Goal: Task Accomplishment & Management: Manage account settings

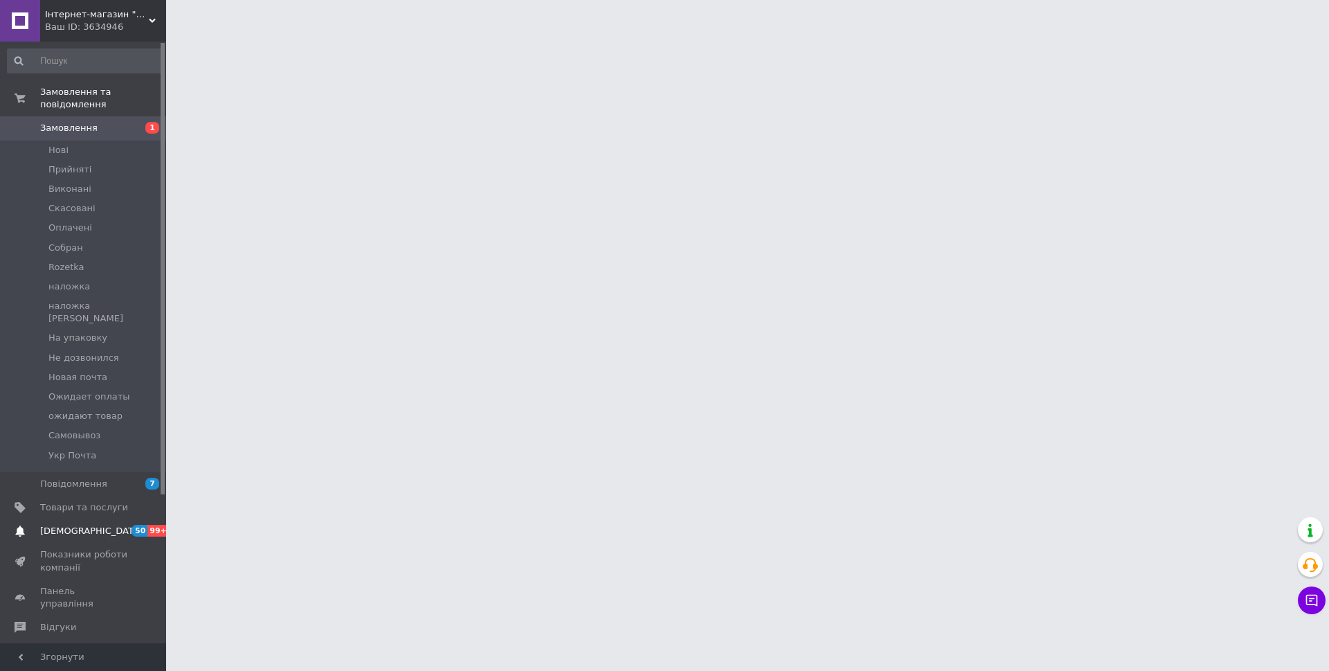
click at [85, 525] on span "[DEMOGRAPHIC_DATA]" at bounding box center [91, 531] width 102 height 12
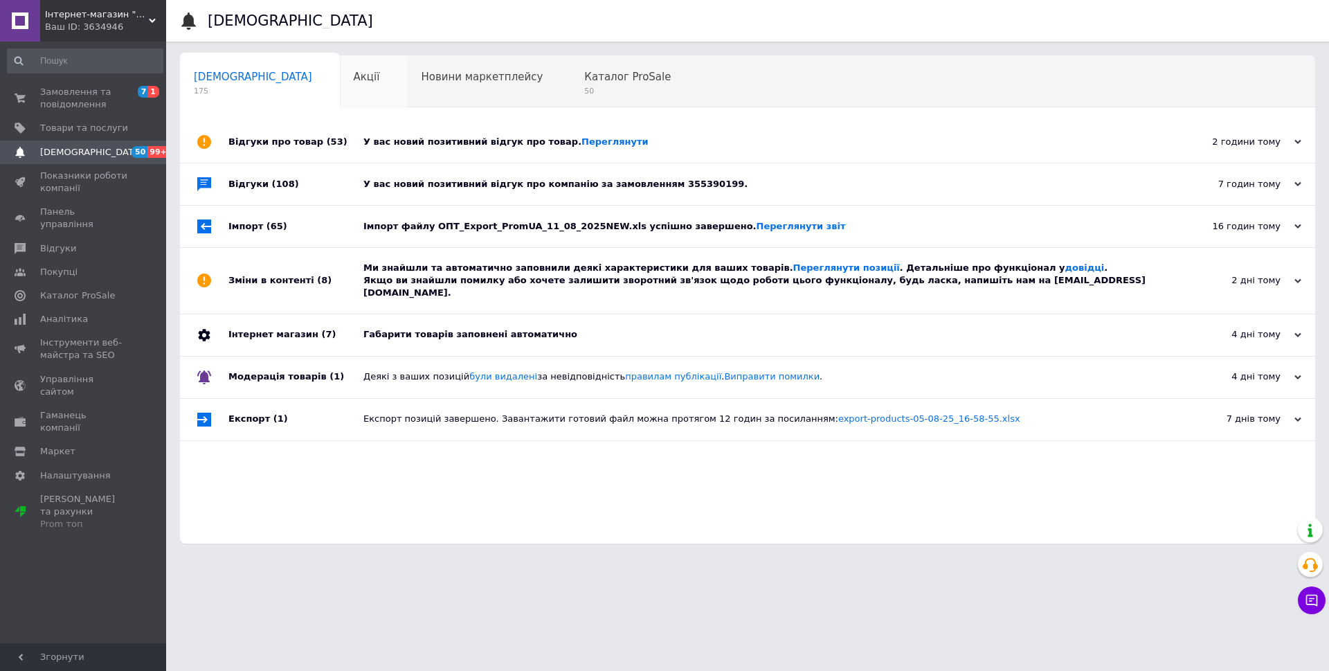
click at [354, 77] on span "Акції" at bounding box center [367, 77] width 26 height 12
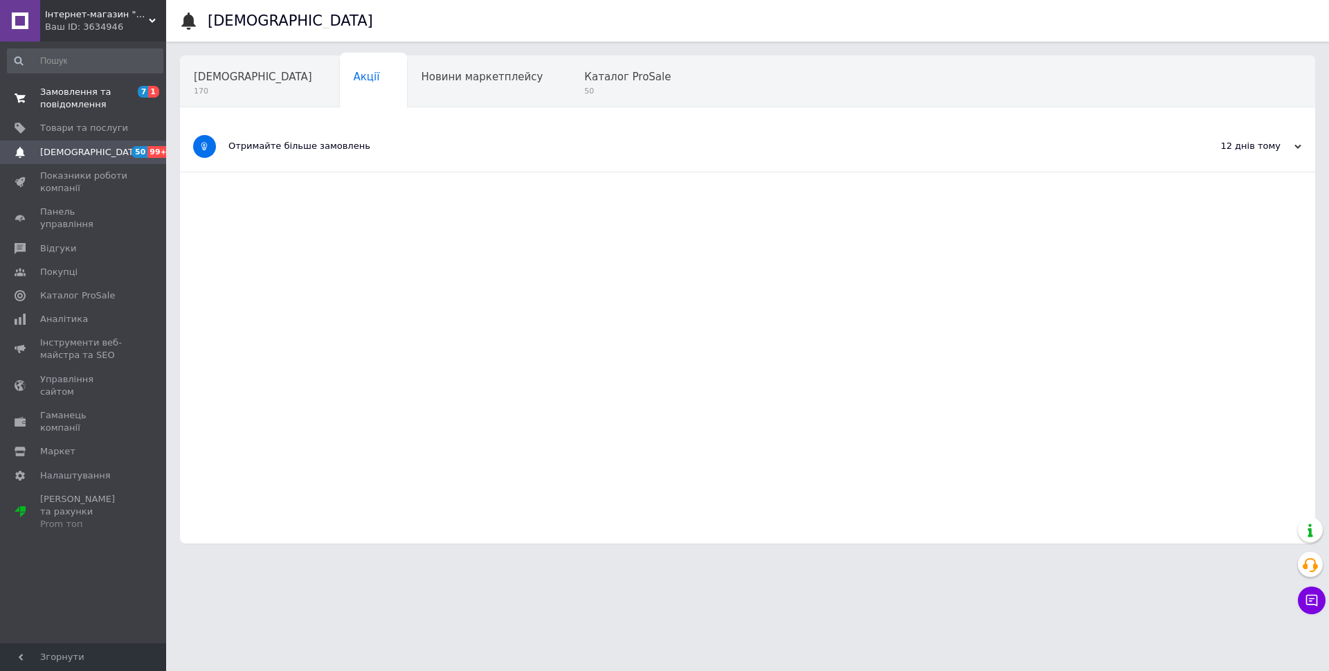
click at [96, 105] on span "Замовлення та повідомлення" at bounding box center [84, 98] width 88 height 25
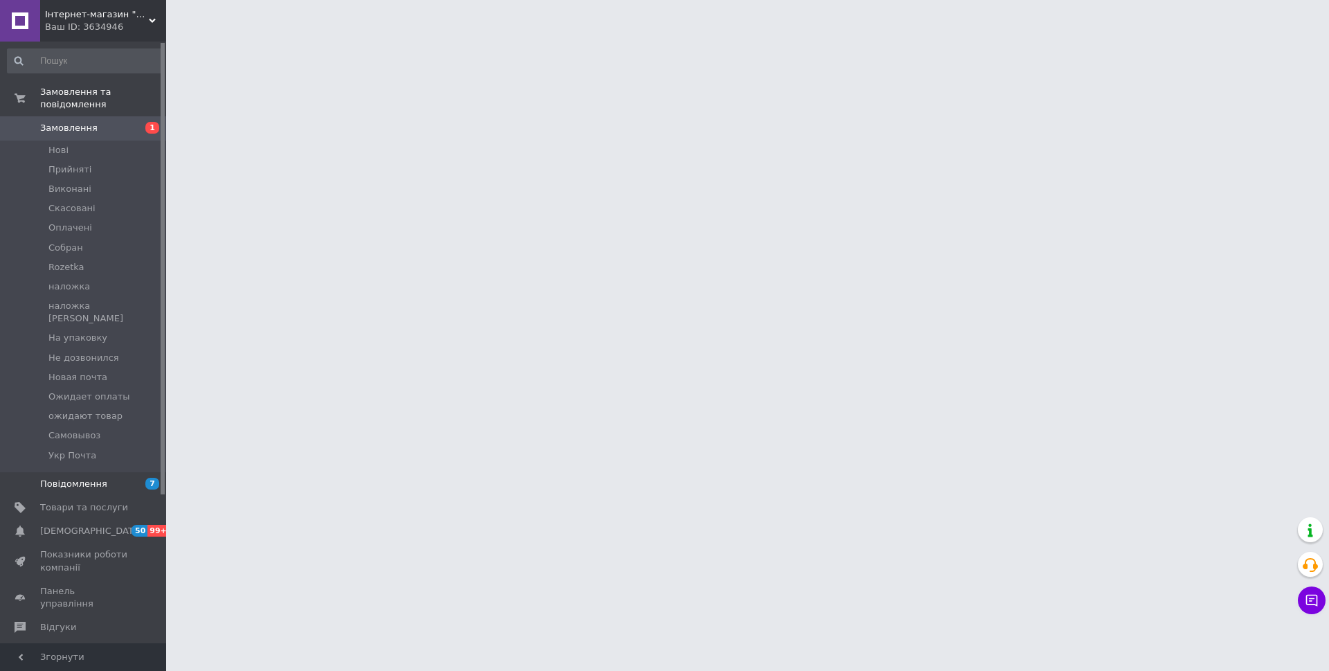
click at [106, 478] on span "Повідомлення" at bounding box center [84, 484] width 88 height 12
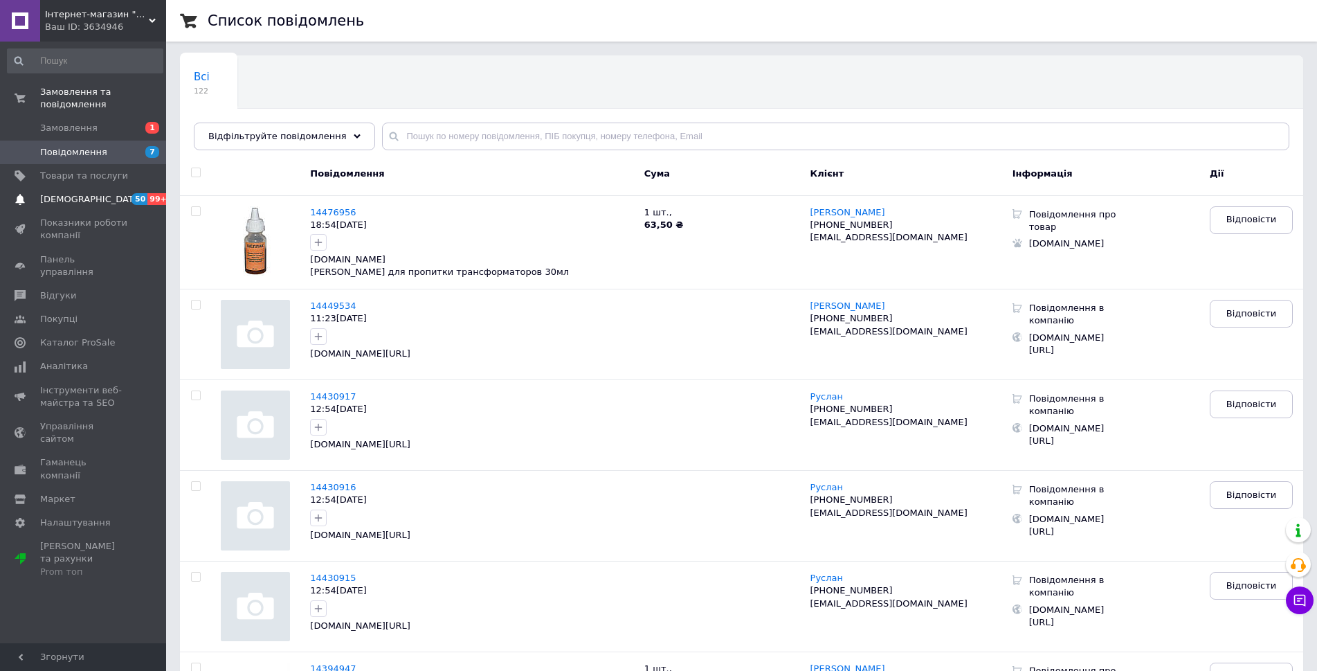
click at [80, 193] on span "[DEMOGRAPHIC_DATA]" at bounding box center [91, 199] width 102 height 12
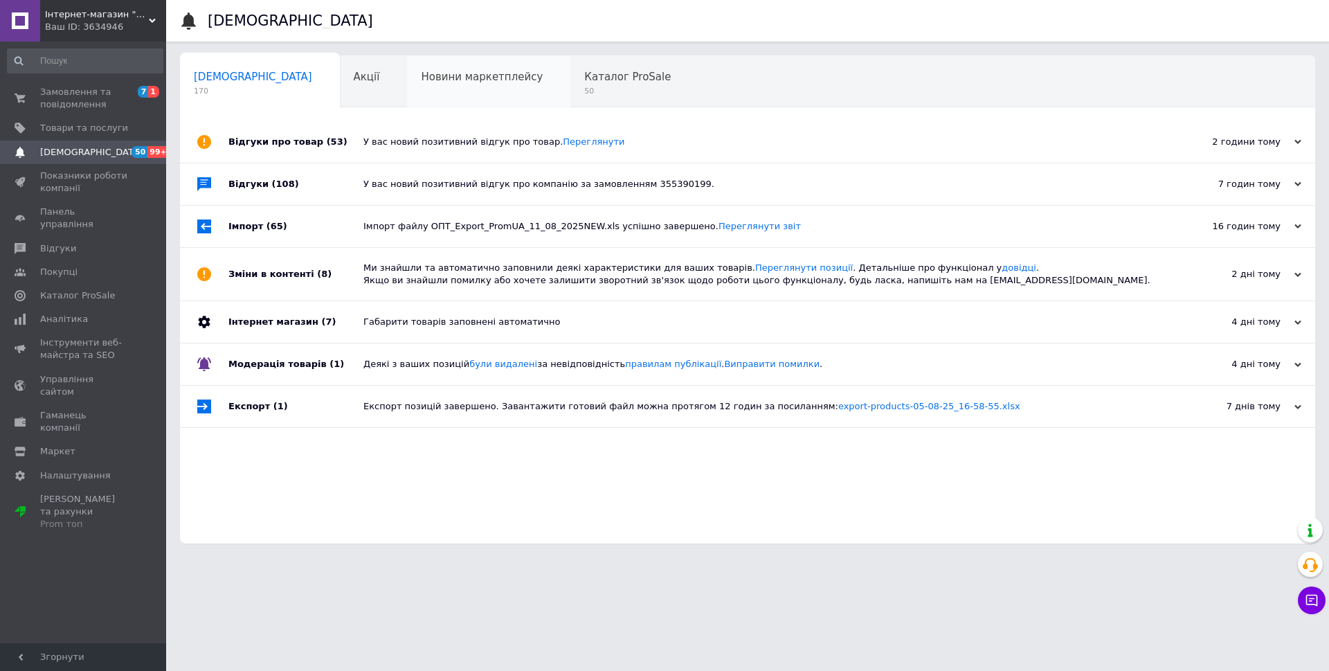
click at [438, 90] on div "Новини маркетплейсу 0" at bounding box center [488, 82] width 163 height 53
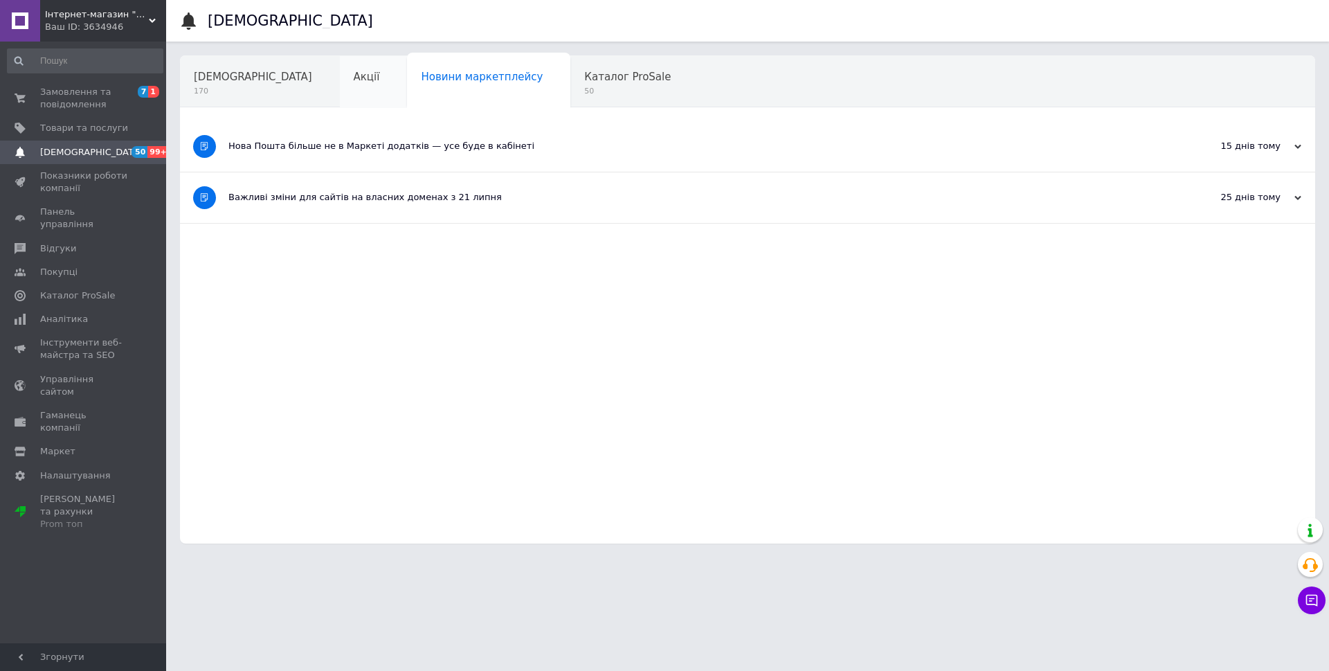
click at [340, 92] on div "Акції" at bounding box center [374, 82] width 68 height 53
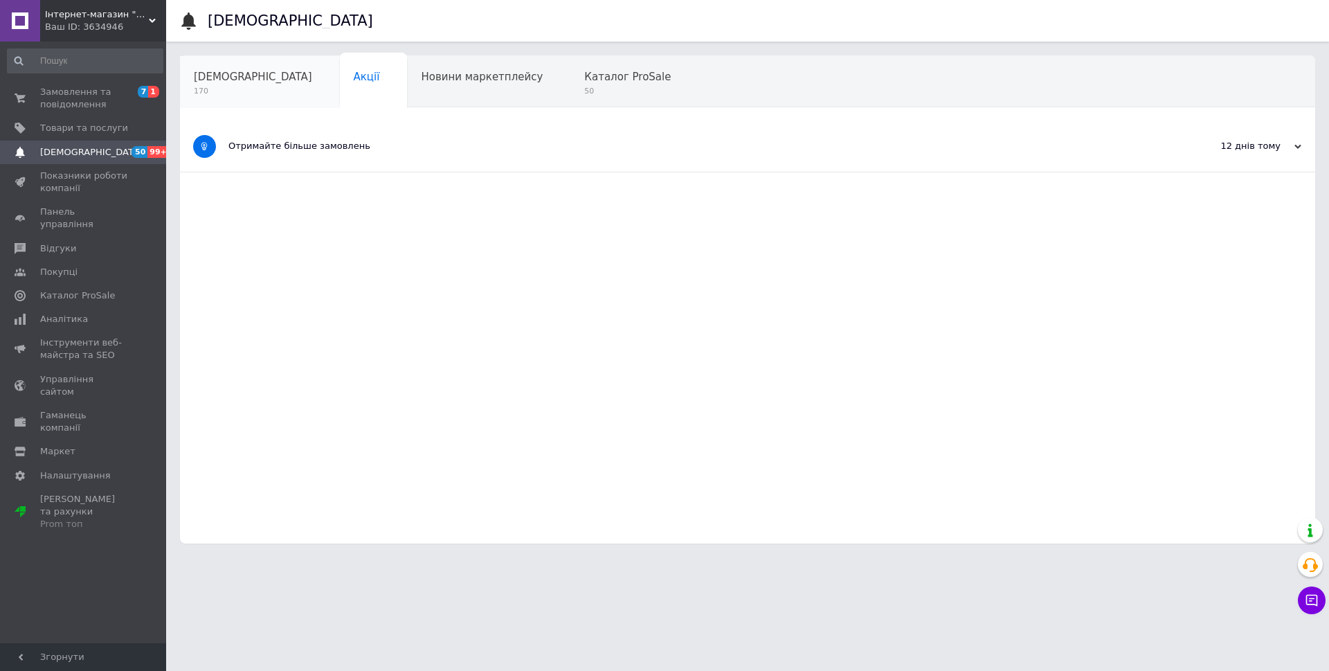
click at [228, 79] on span "[DEMOGRAPHIC_DATA]" at bounding box center [253, 77] width 118 height 12
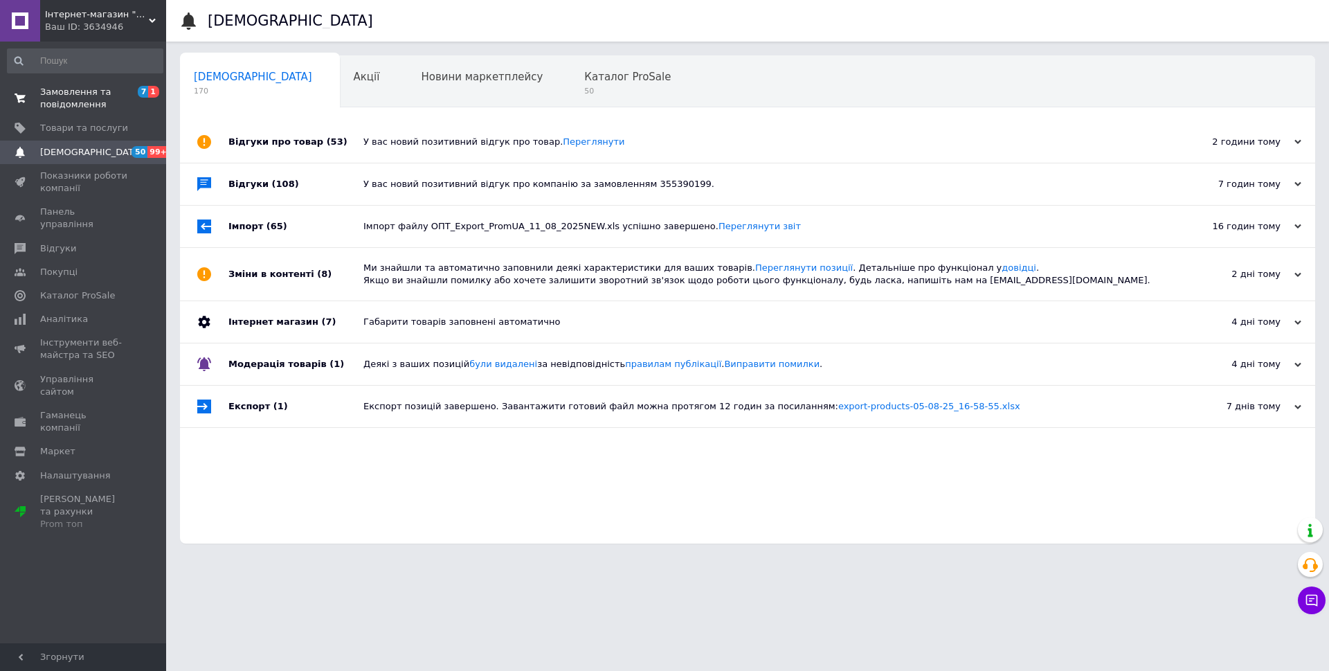
click at [138, 100] on span "7 1" at bounding box center [147, 98] width 38 height 25
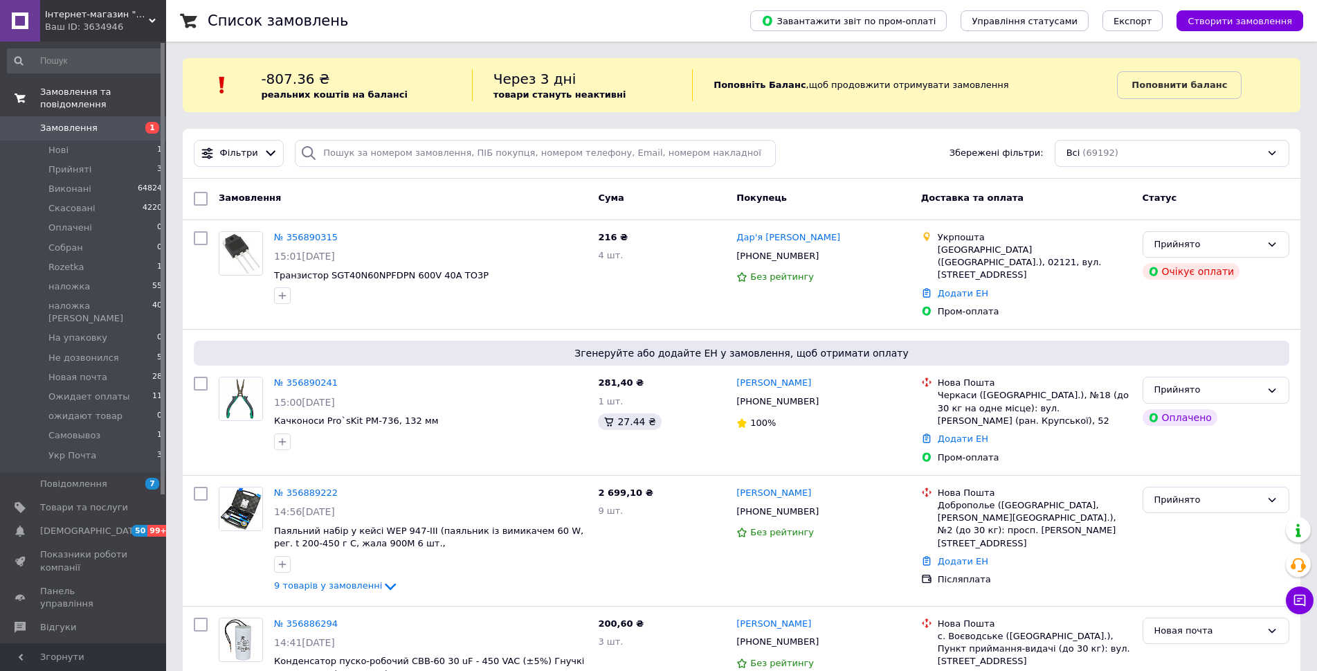
click at [110, 122] on span "Замовлення" at bounding box center [84, 128] width 88 height 12
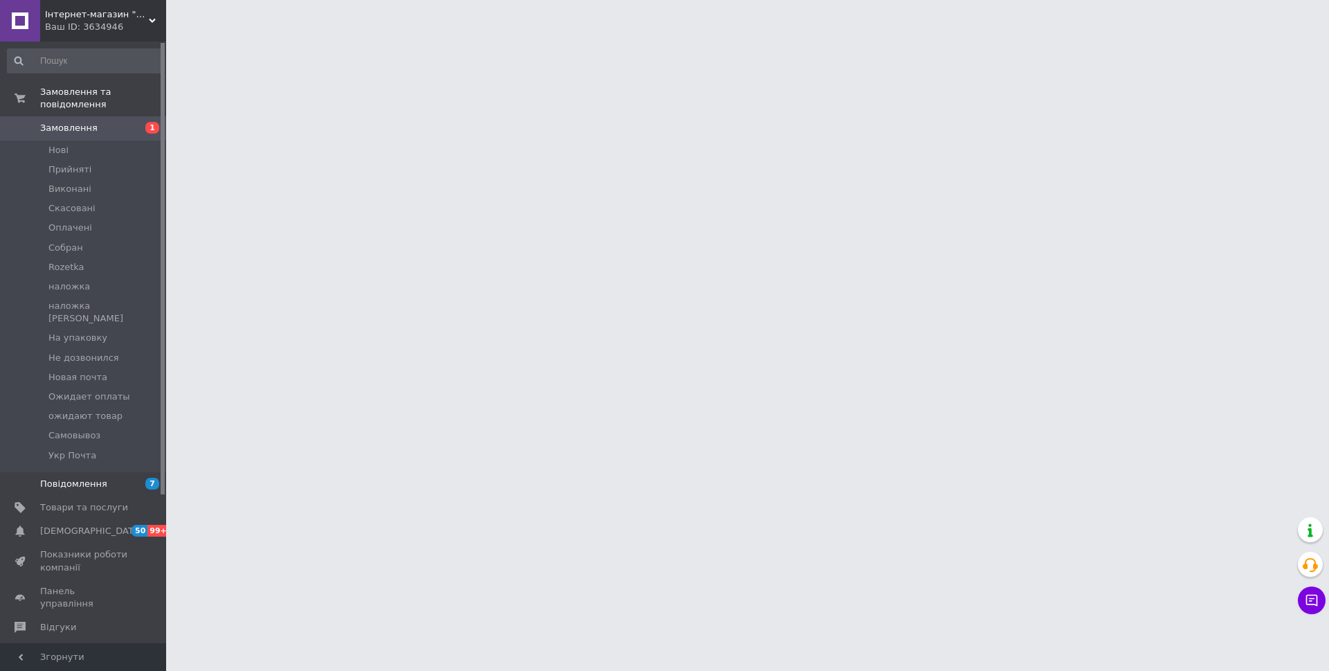
click at [96, 478] on span "Повідомлення" at bounding box center [73, 484] width 67 height 12
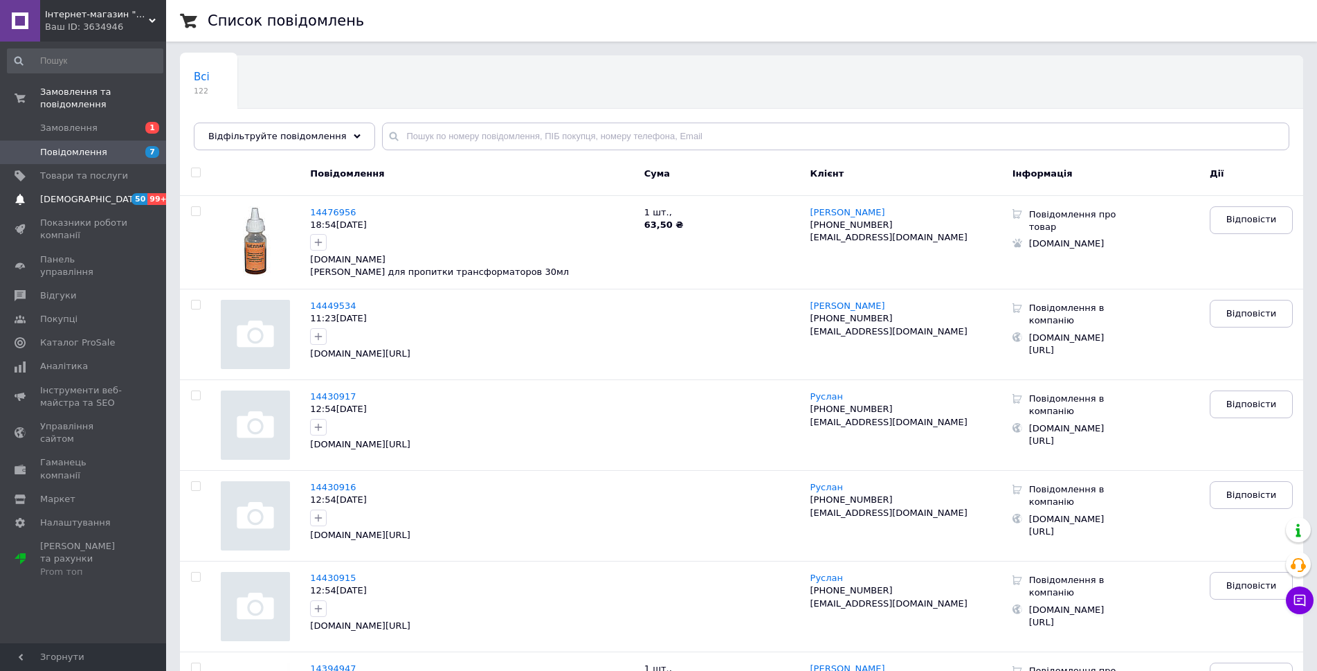
click at [91, 188] on link "[DEMOGRAPHIC_DATA] 50 99+" at bounding box center [85, 200] width 170 height 24
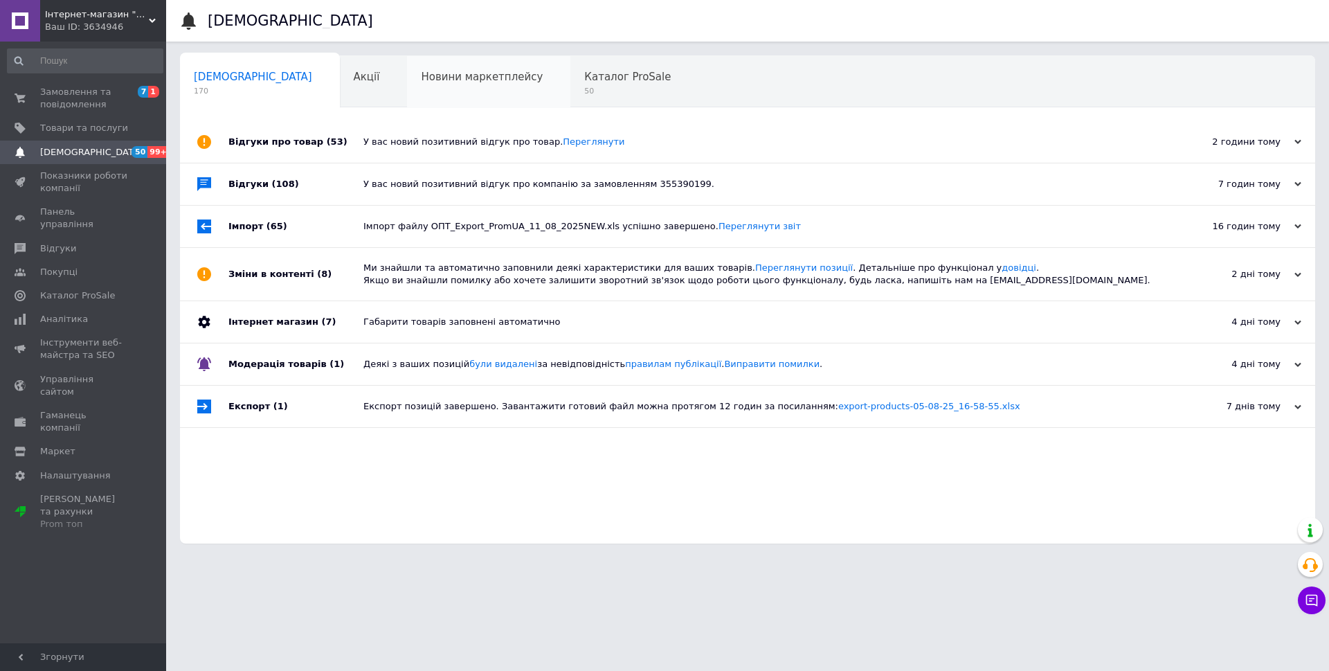
click at [407, 88] on div "Новини маркетплейсу 0" at bounding box center [488, 82] width 163 height 53
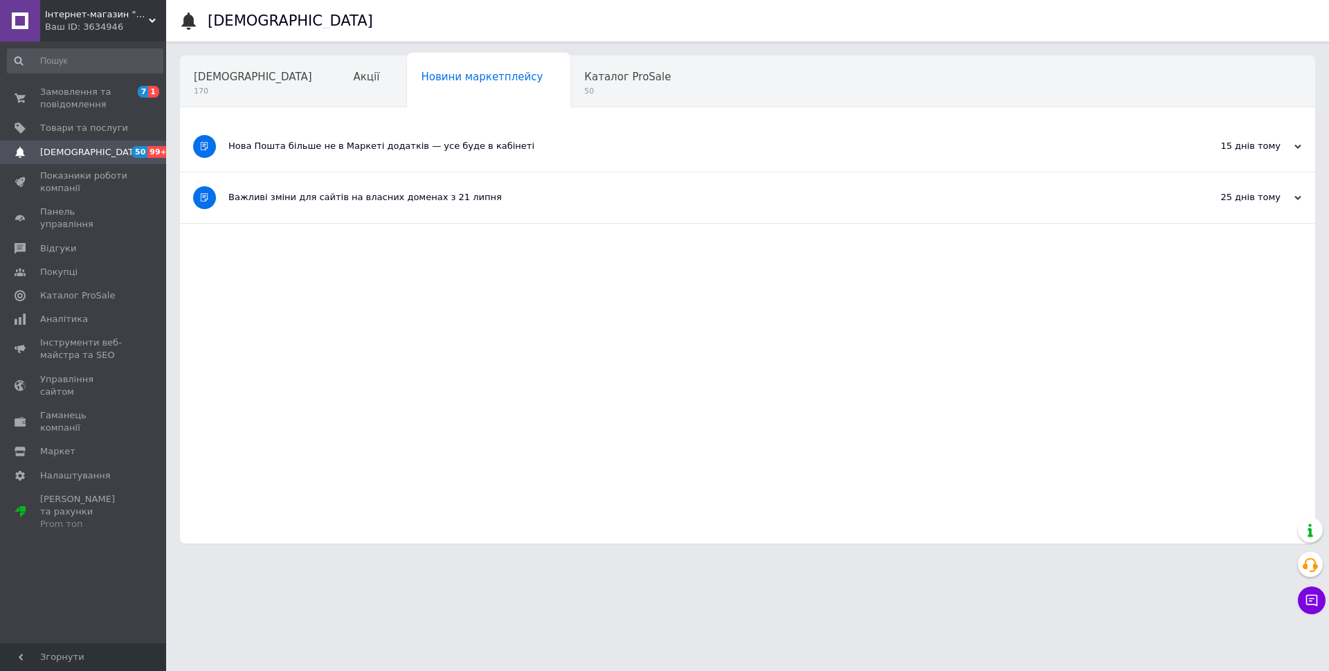
click at [354, 74] on span "Акції" at bounding box center [367, 77] width 26 height 12
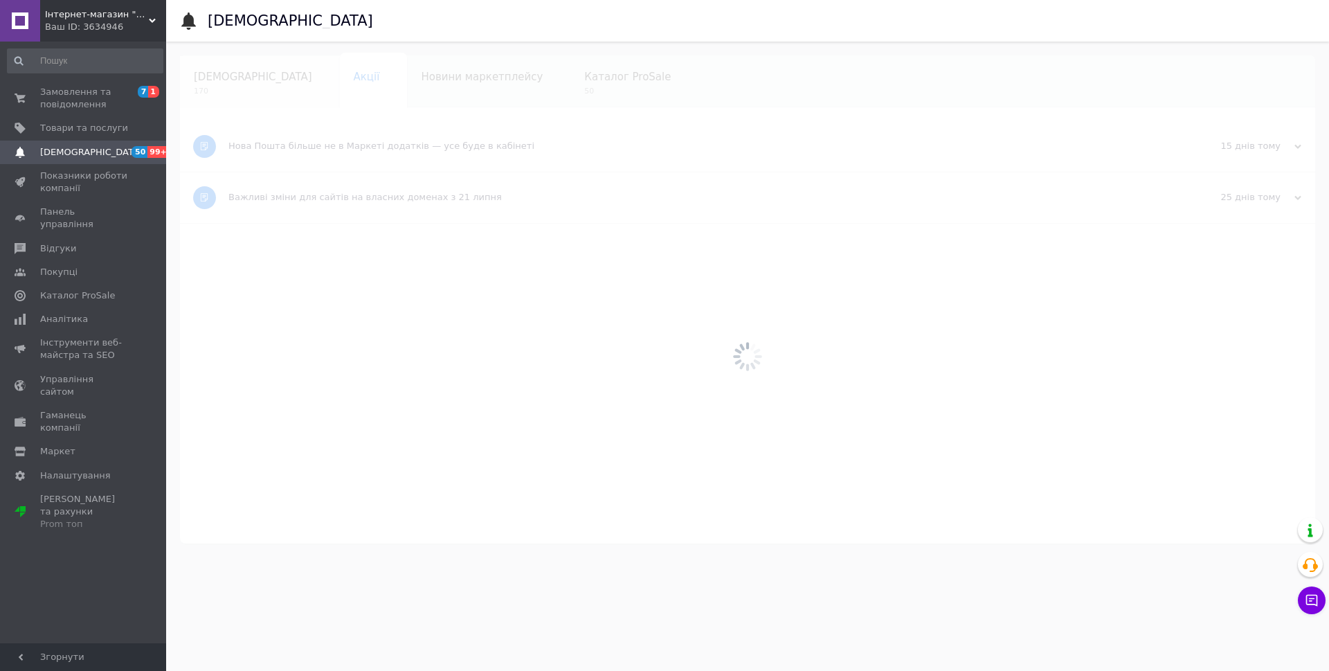
click at [215, 69] on div "Сповіщення 170" at bounding box center [260, 82] width 160 height 53
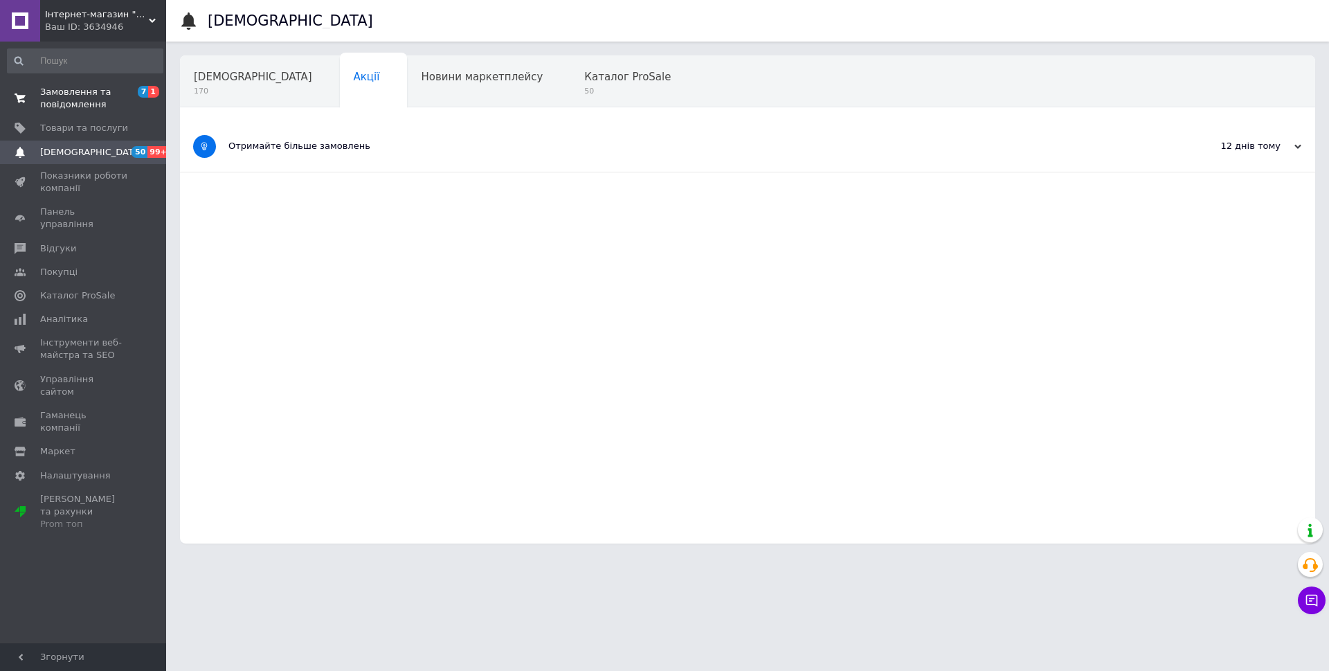
click at [46, 94] on span "Замовлення та повідомлення" at bounding box center [84, 98] width 88 height 25
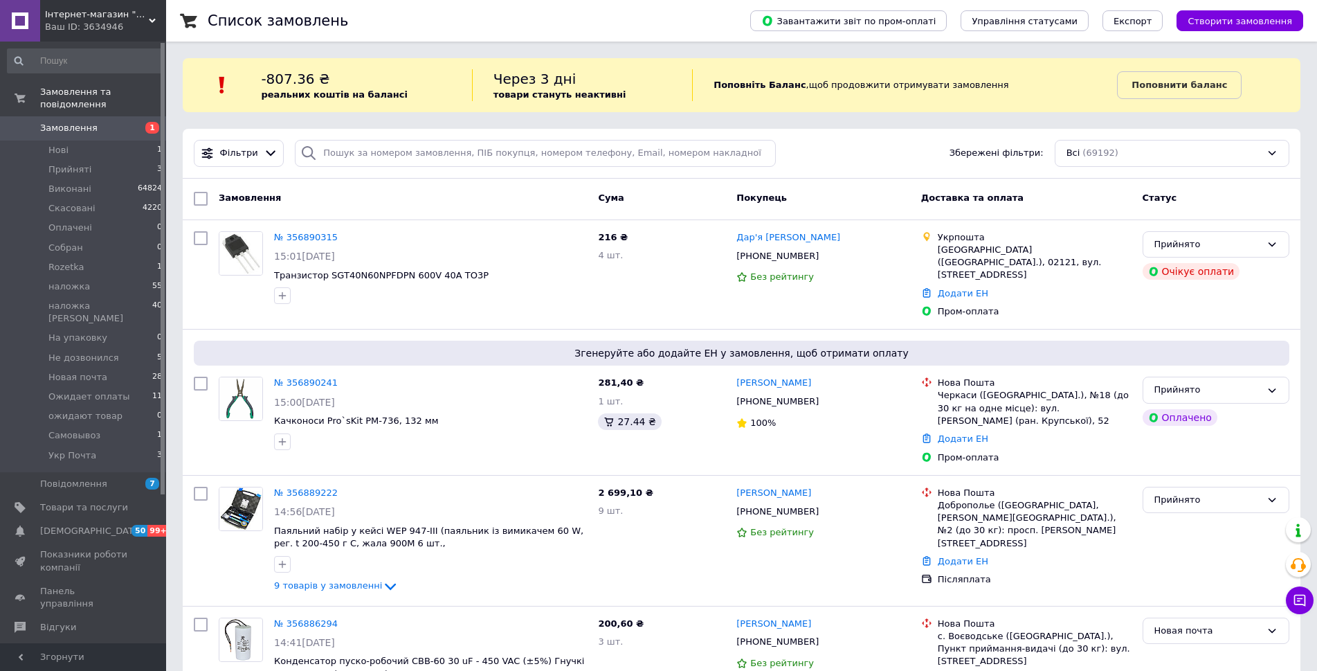
click at [69, 122] on link "Замовлення 1" at bounding box center [85, 128] width 170 height 24
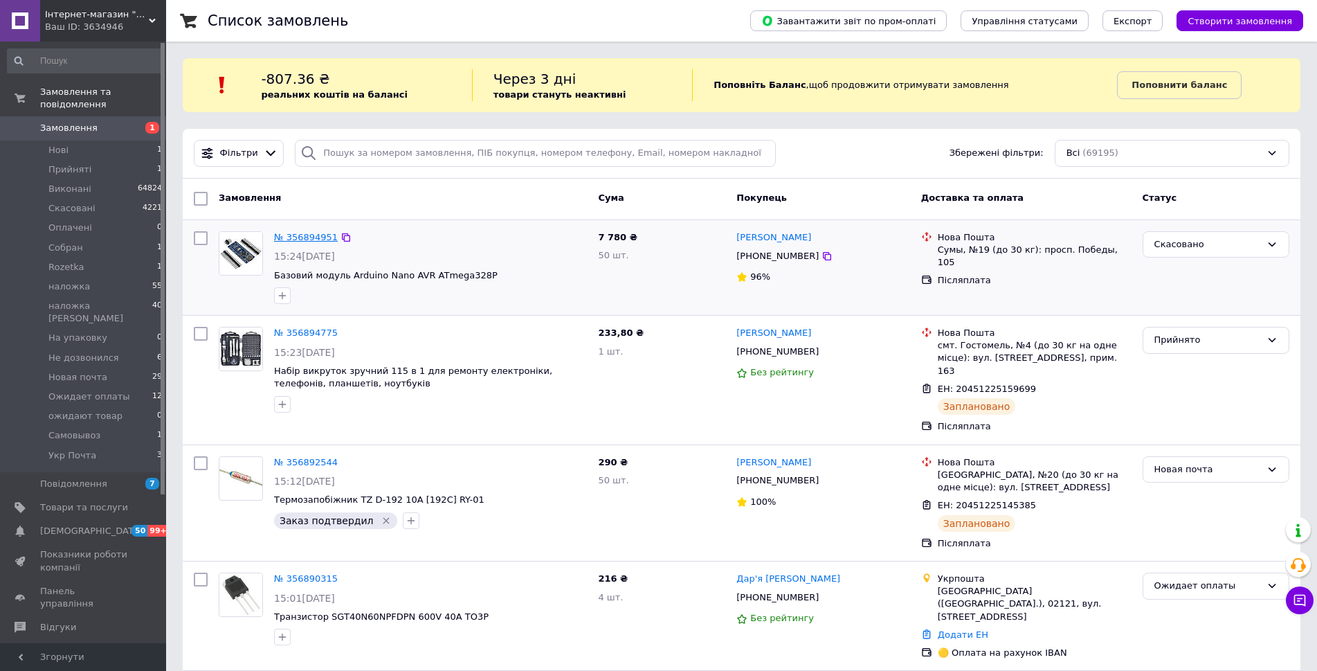
click at [305, 233] on link "№ 356894951" at bounding box center [306, 237] width 64 height 10
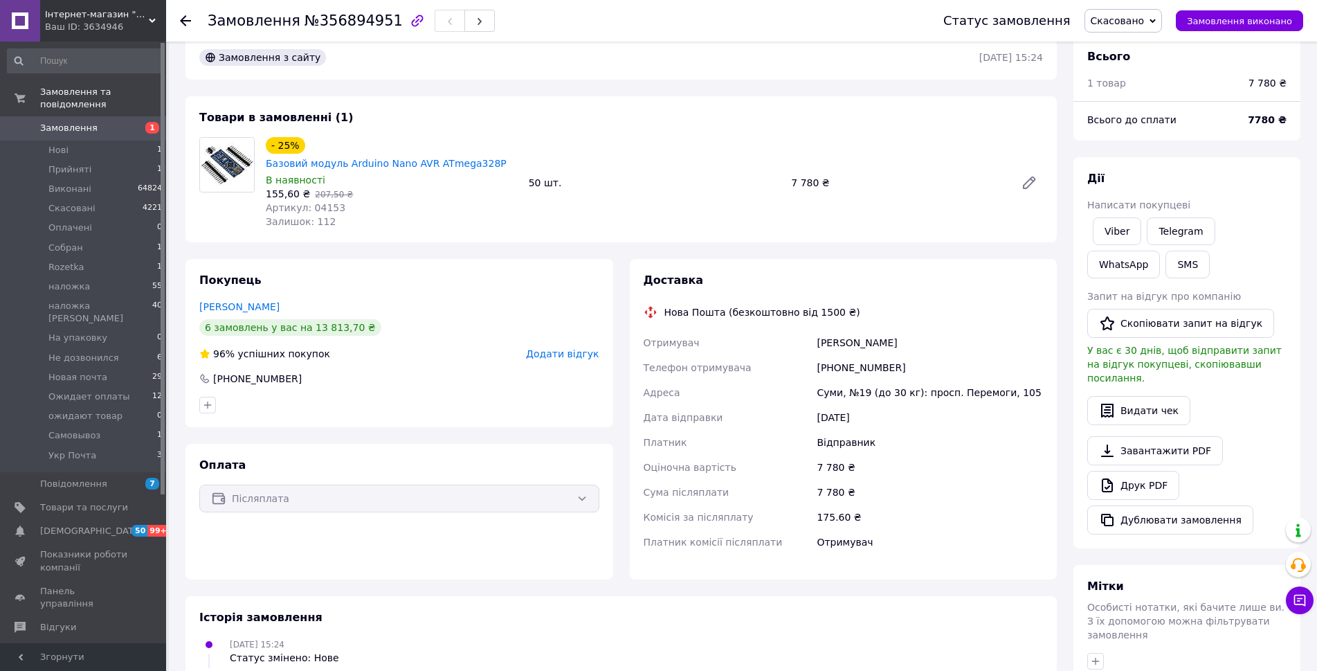
scroll to position [18, 0]
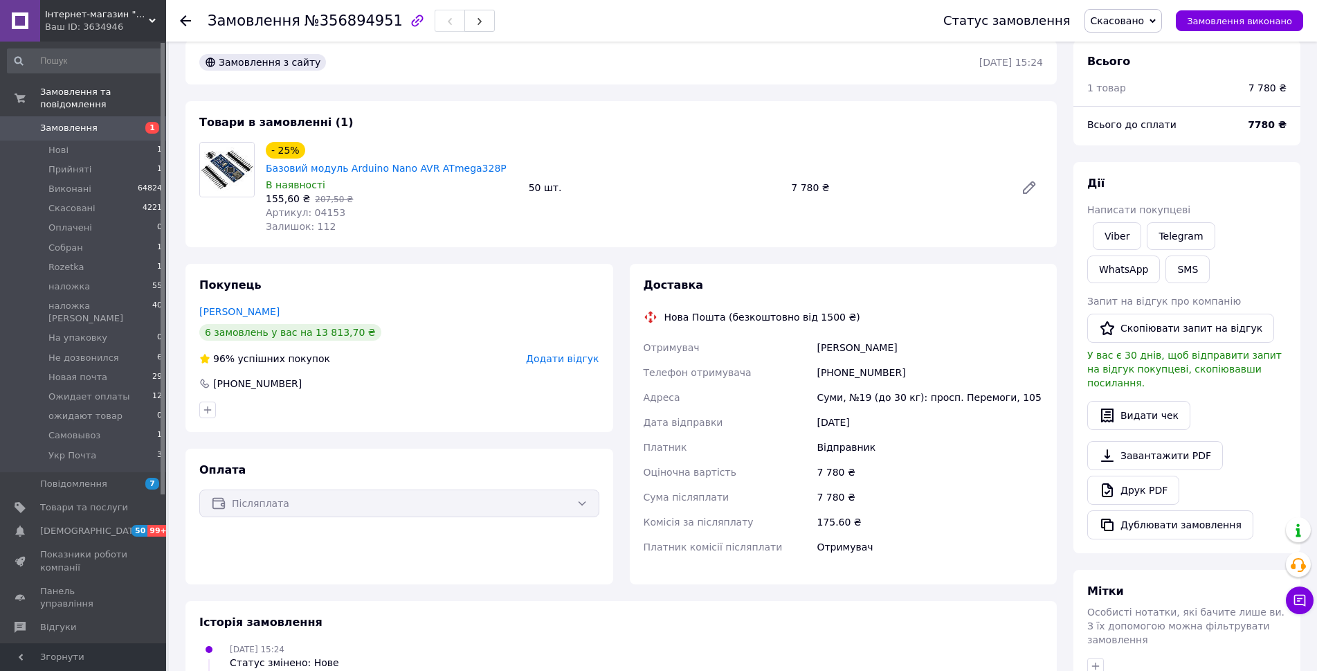
click at [143, 122] on span "1" at bounding box center [147, 128] width 38 height 12
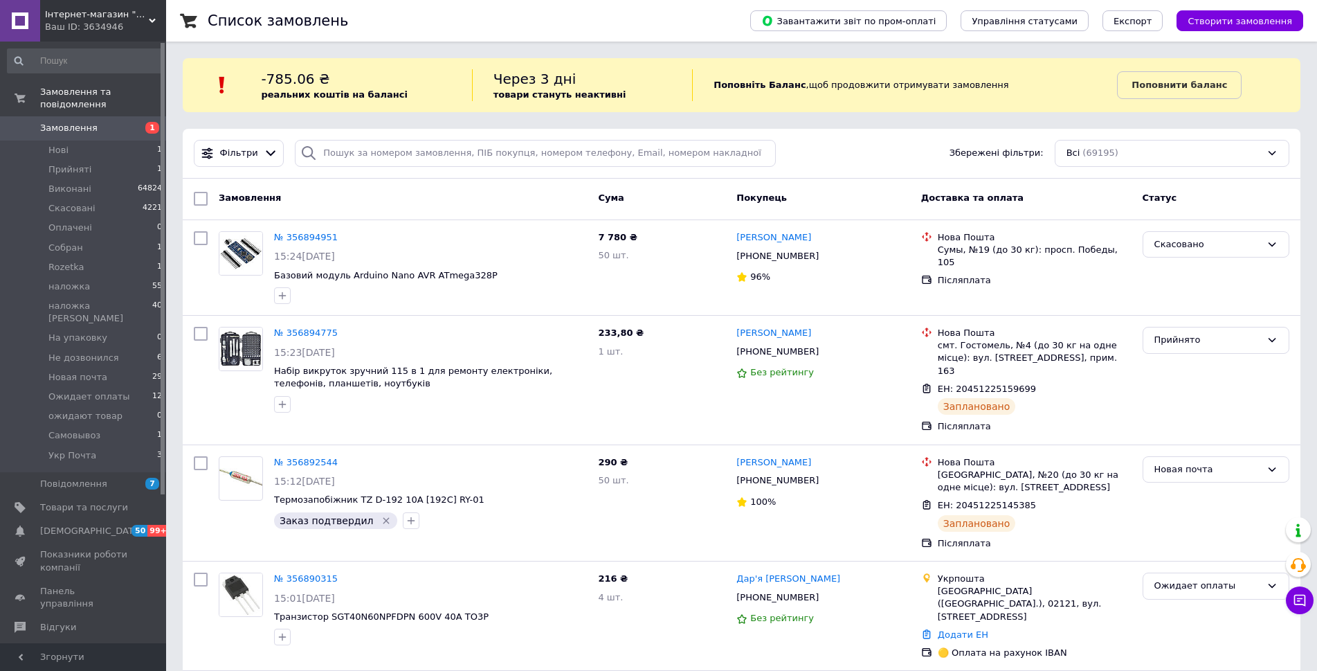
click at [127, 122] on span "Замовлення" at bounding box center [84, 128] width 88 height 12
